Goal: Check status: Check status

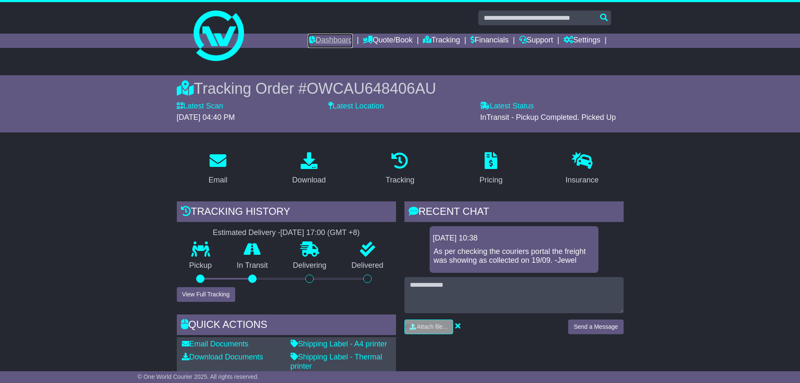
click at [322, 39] on link "Dashboard" at bounding box center [330, 41] width 45 height 14
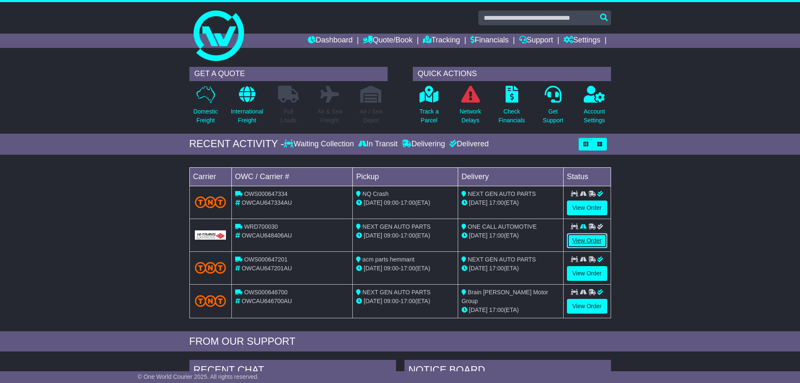
click at [584, 243] on link "View Order" at bounding box center [587, 240] width 40 height 15
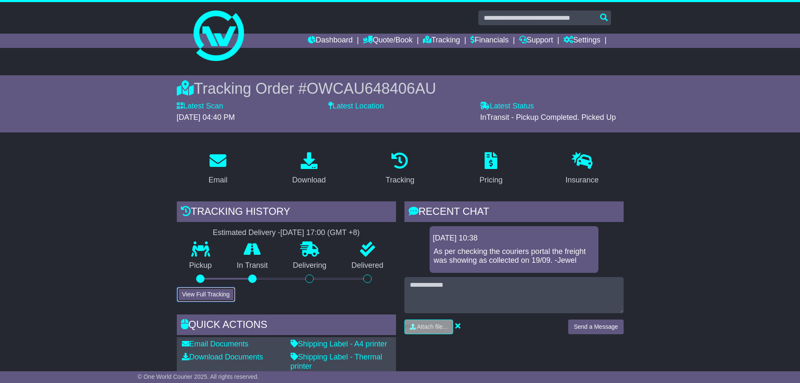
click at [230, 291] on button "View Full Tracking" at bounding box center [206, 294] width 58 height 15
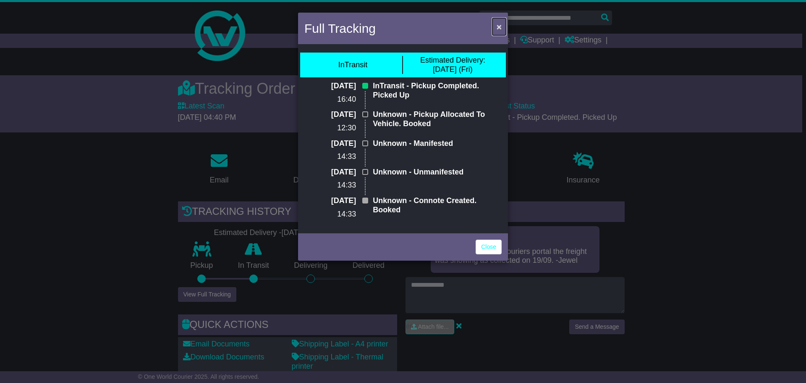
click at [501, 30] on span "×" at bounding box center [499, 27] width 5 height 10
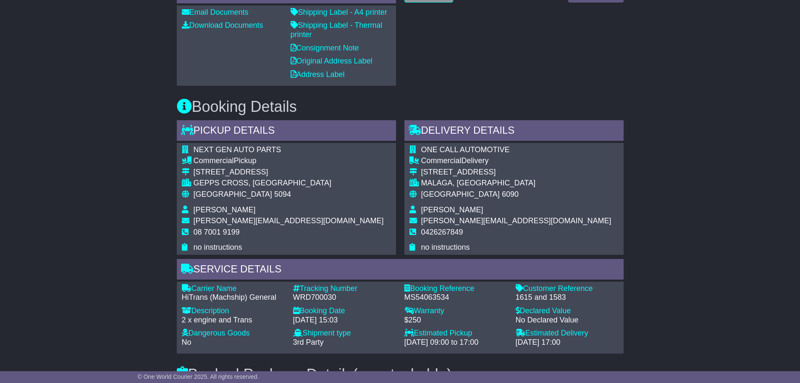
scroll to position [336, 0]
